Goal: Find contact information: Find contact information

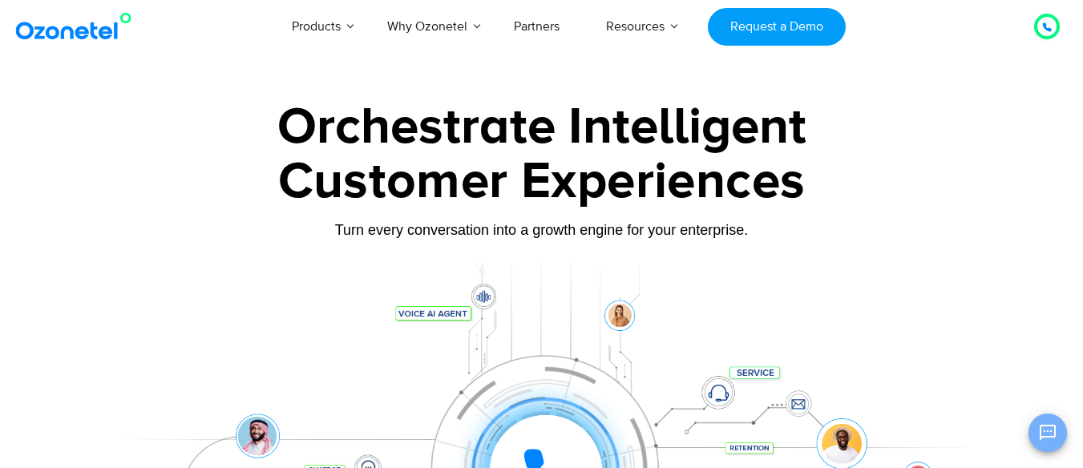
click at [1047, 435] on icon "Open chat" at bounding box center [1047, 432] width 19 height 19
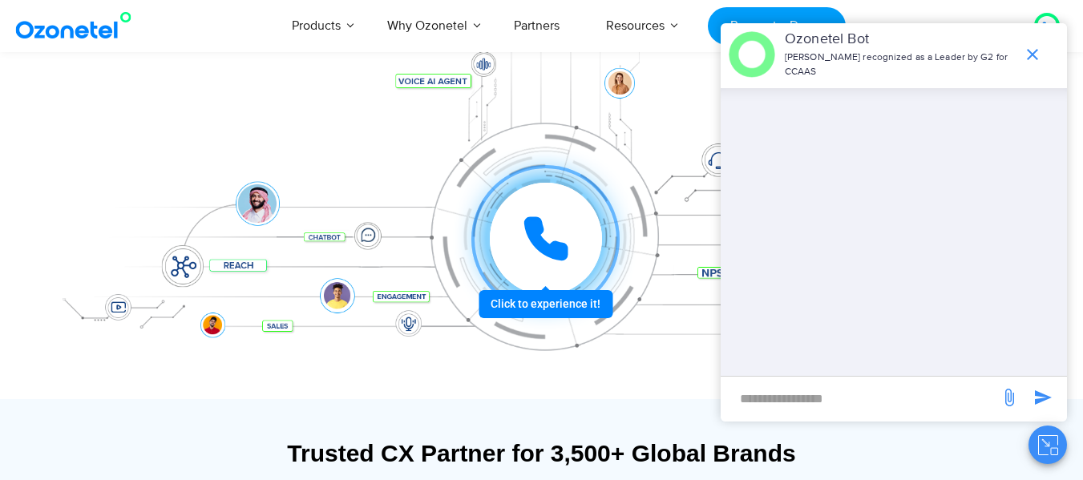
scroll to position [241, 0]
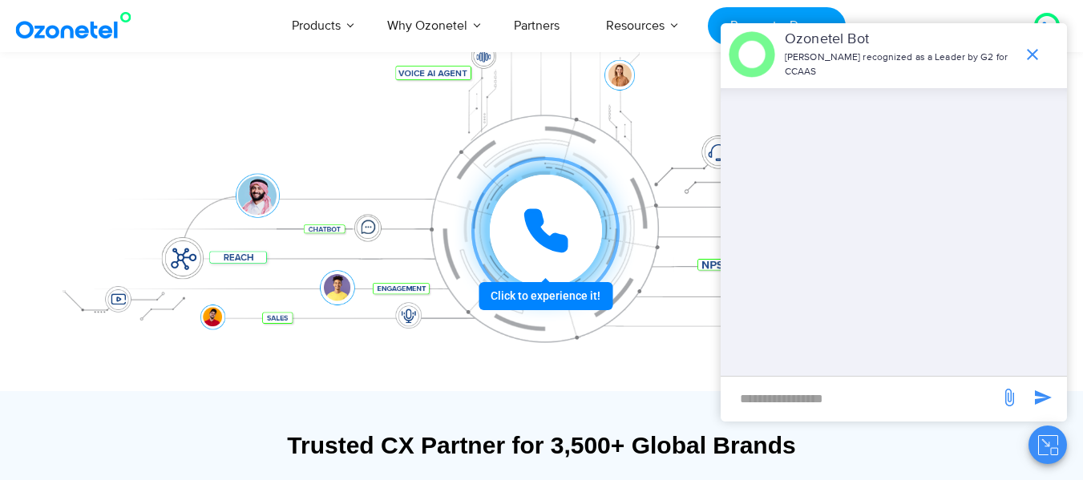
click at [1029, 53] on icon "end chat or minimize" at bounding box center [1032, 54] width 19 height 19
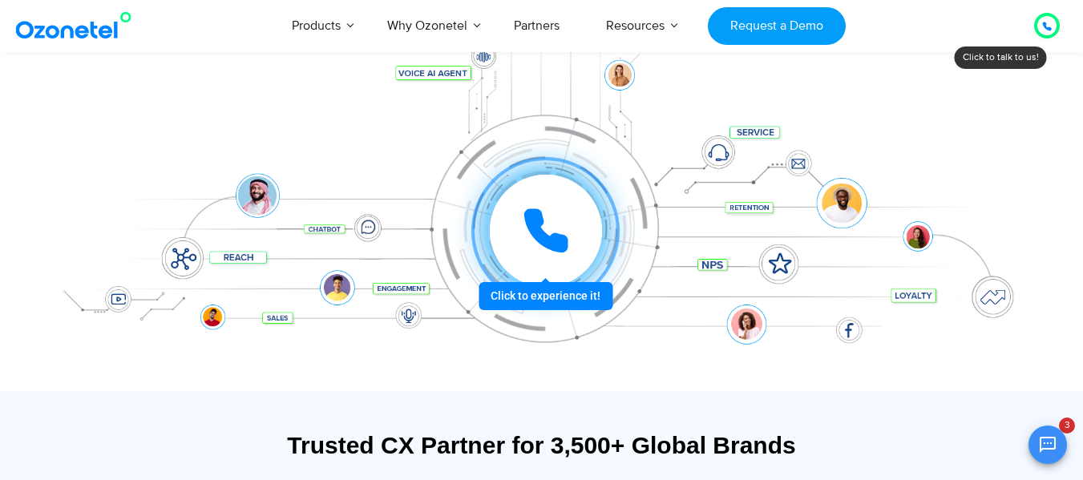
click at [1053, 23] on div at bounding box center [1046, 25] width 19 height 19
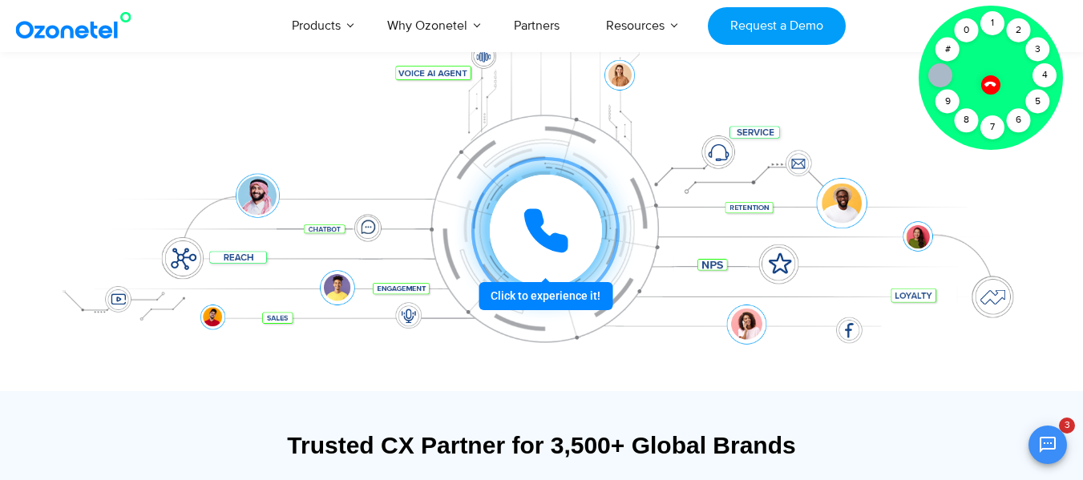
click at [1015, 177] on div "Click to experience it! Call in progress... 1 2 3 4 5 6 7 8 9 # 0" at bounding box center [546, 199] width 994 height 64
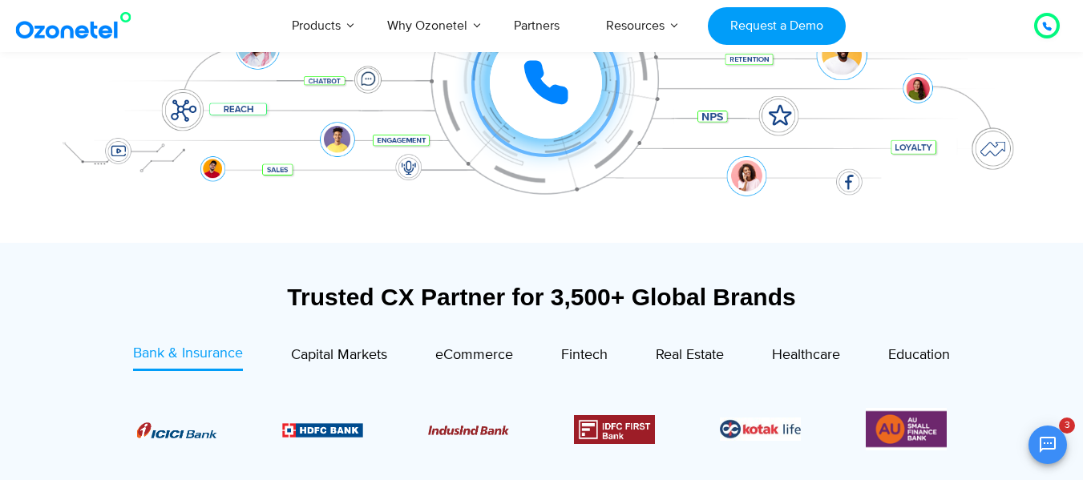
scroll to position [561, 0]
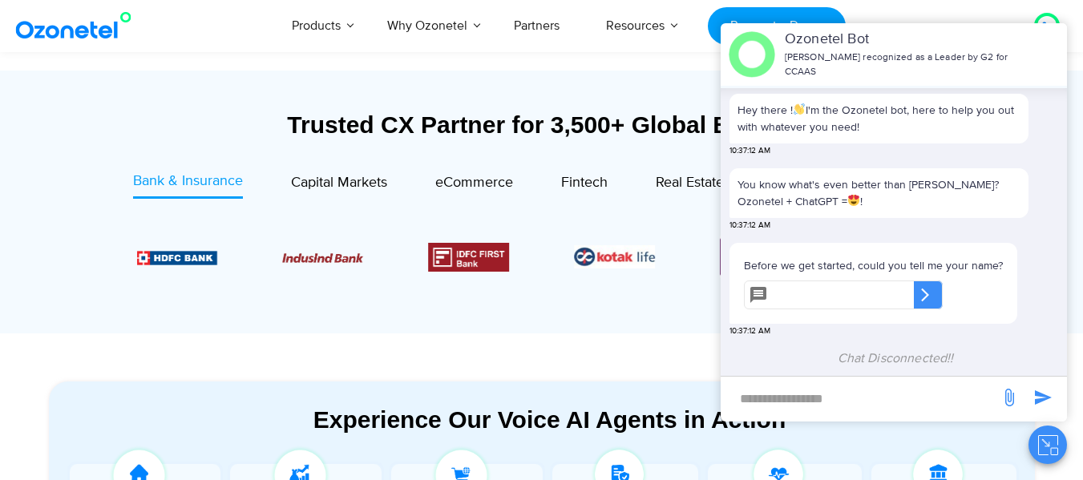
click at [968, 4] on div "Products AI & CX Voice AI Agents Agent Assist Voice of Customer Quality Audits …" at bounding box center [629, 25] width 883 height 53
click at [896, 439] on div "OK Ozonetel Bot Ozonetel recognized as a Leader by G2 for CCAAS Hey there ! I'm…" at bounding box center [894, 243] width 346 height 441
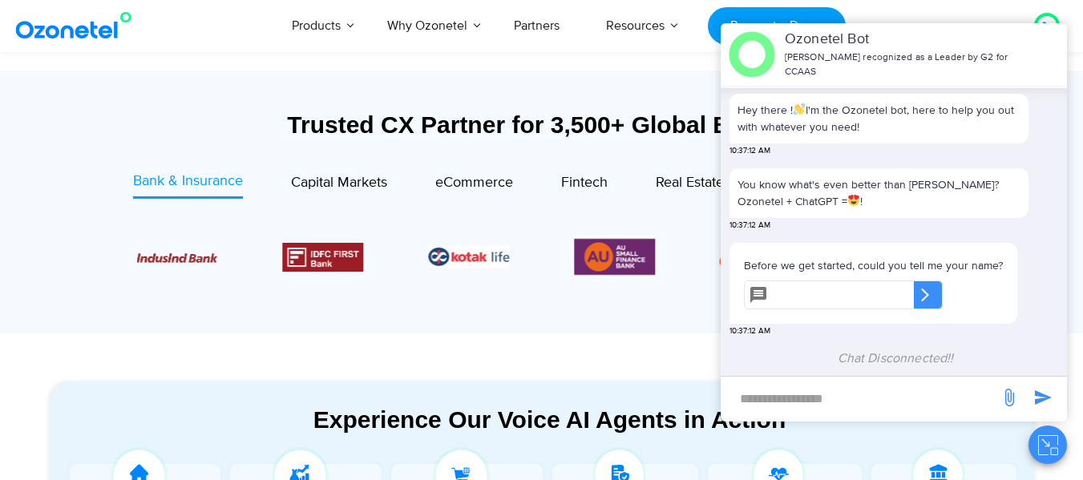
click at [1053, 448] on icon "Close chat" at bounding box center [1054, 451] width 7 height 6
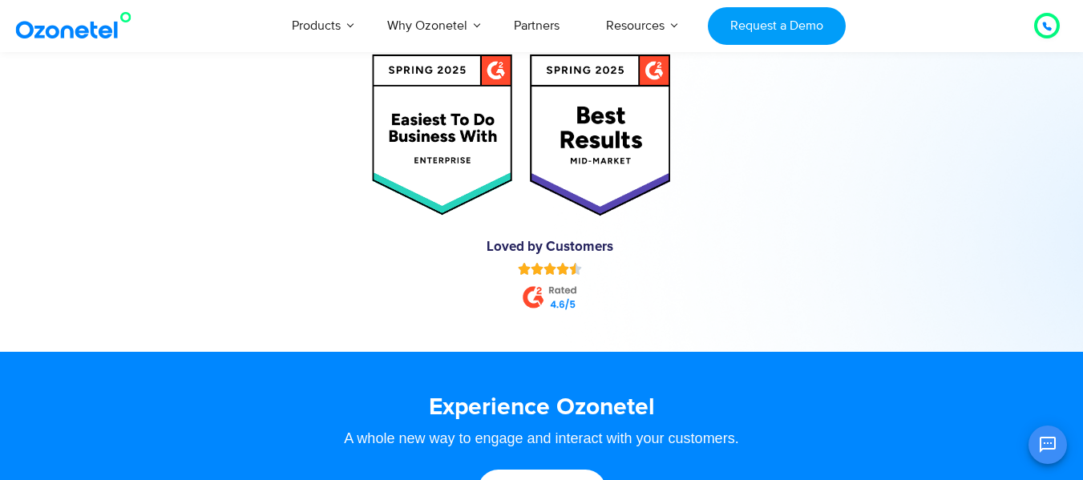
scroll to position [8374, 0]
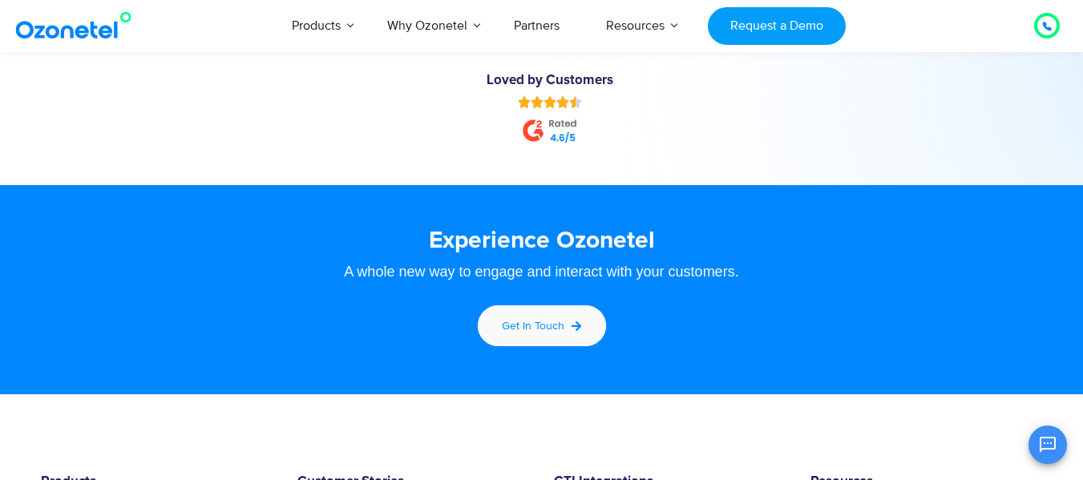
click at [525, 329] on span "Get in touch" at bounding box center [533, 326] width 63 height 14
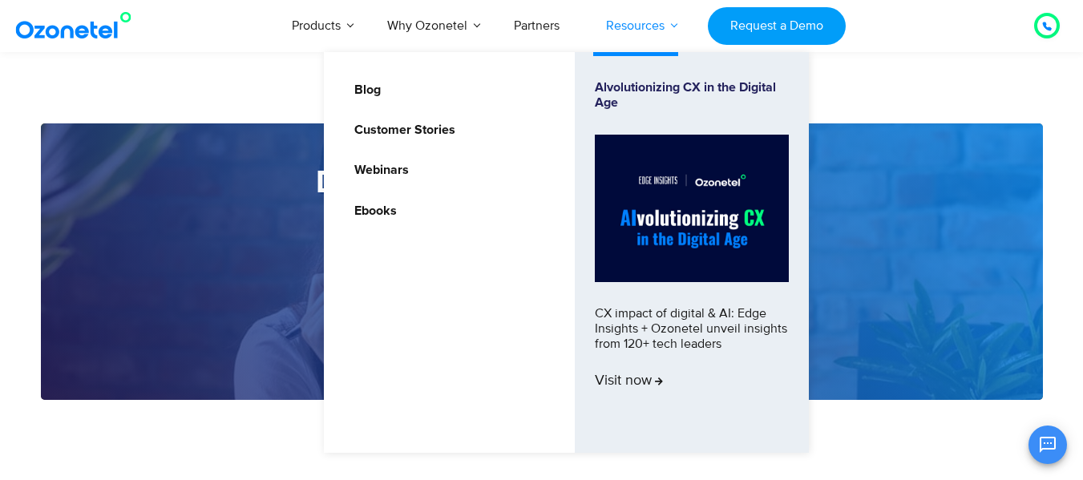
scroll to position [1932, 0]
